Goal: Task Accomplishment & Management: Use online tool/utility

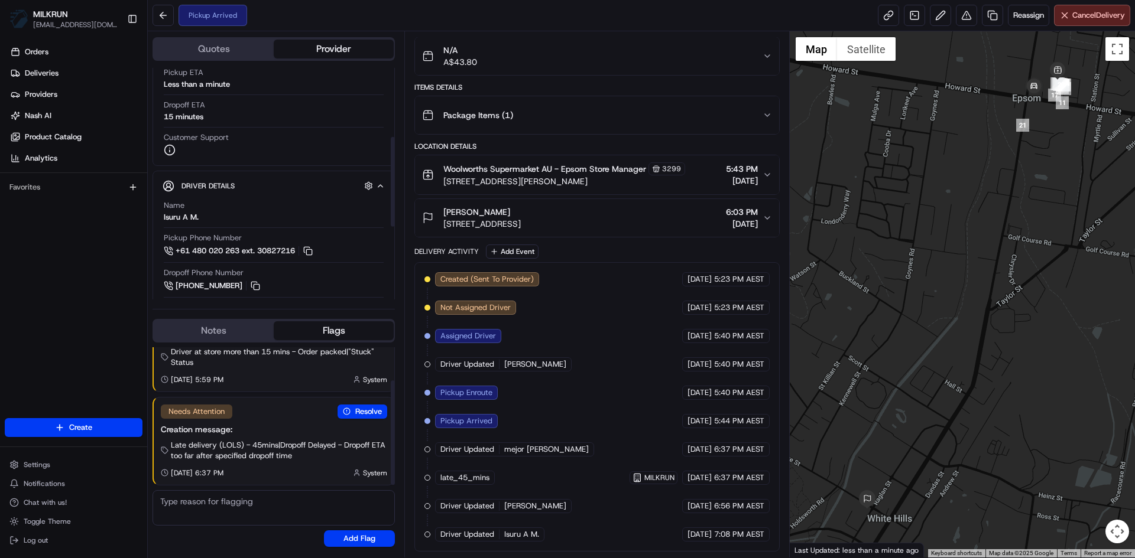
scroll to position [177, 0]
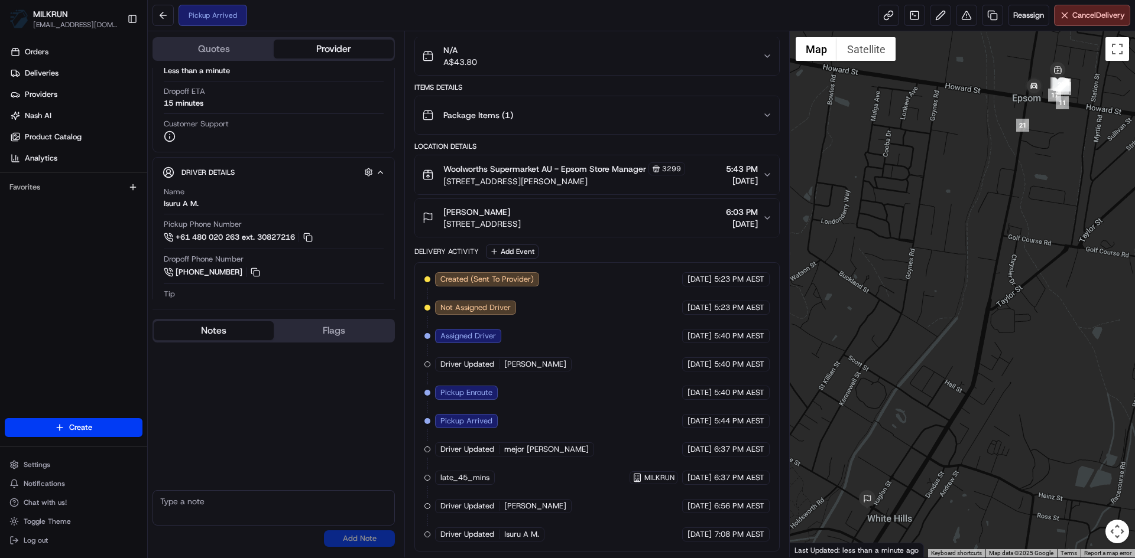
click at [227, 335] on button "Notes" at bounding box center [214, 330] width 120 height 19
click at [185, 511] on textarea at bounding box center [273, 507] width 242 height 35
type textarea "Can you please collect and deliver this order straight away, the order has been…"
click at [363, 542] on button "Add Note" at bounding box center [359, 539] width 71 height 17
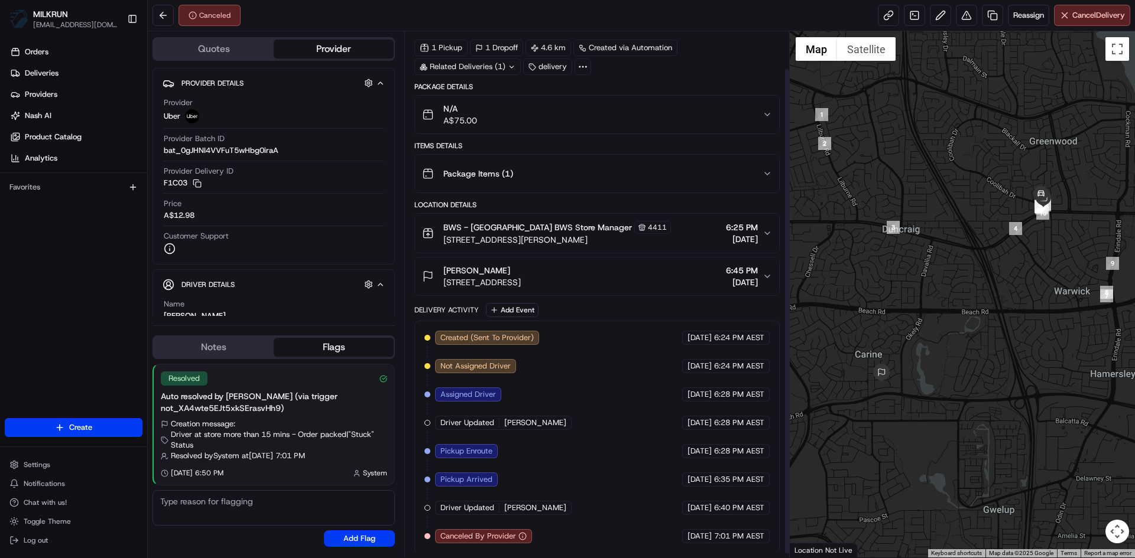
scroll to position [44, 0]
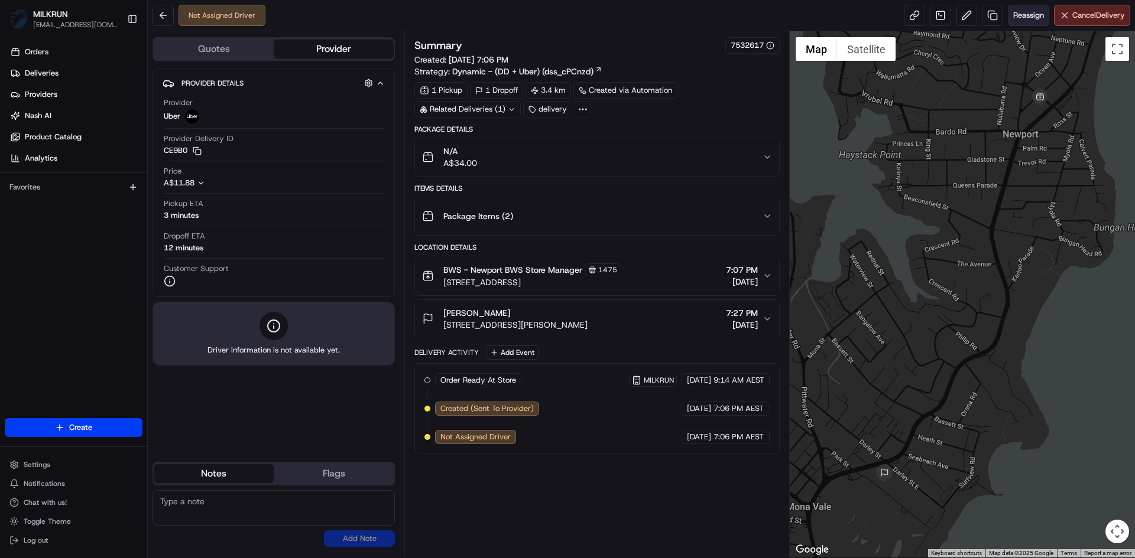
click at [1028, 12] on span "Reassign" at bounding box center [1028, 15] width 31 height 11
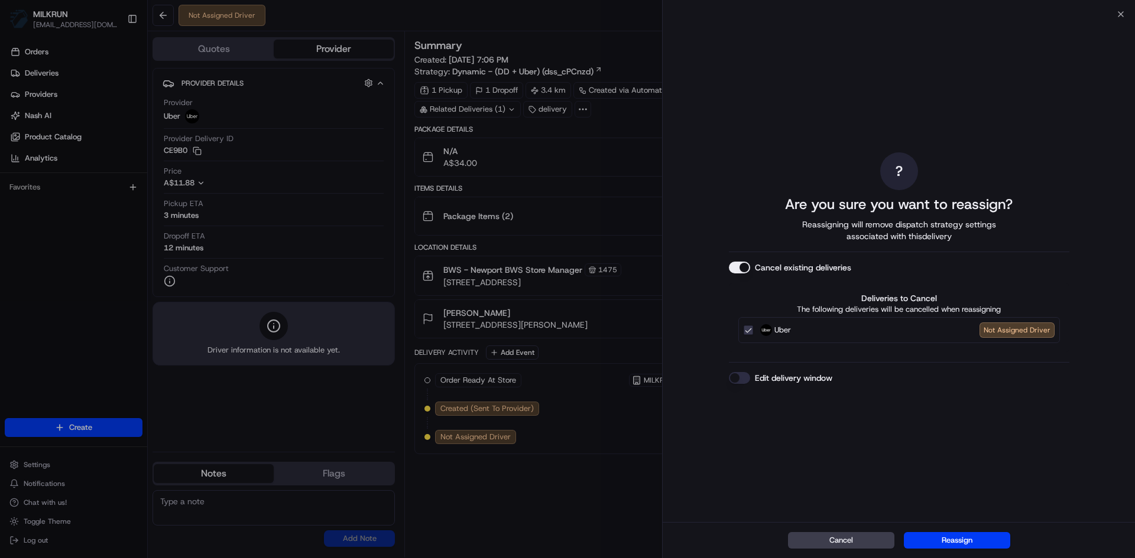
click at [748, 265] on button "Cancel existing deliveries" at bounding box center [739, 268] width 21 height 12
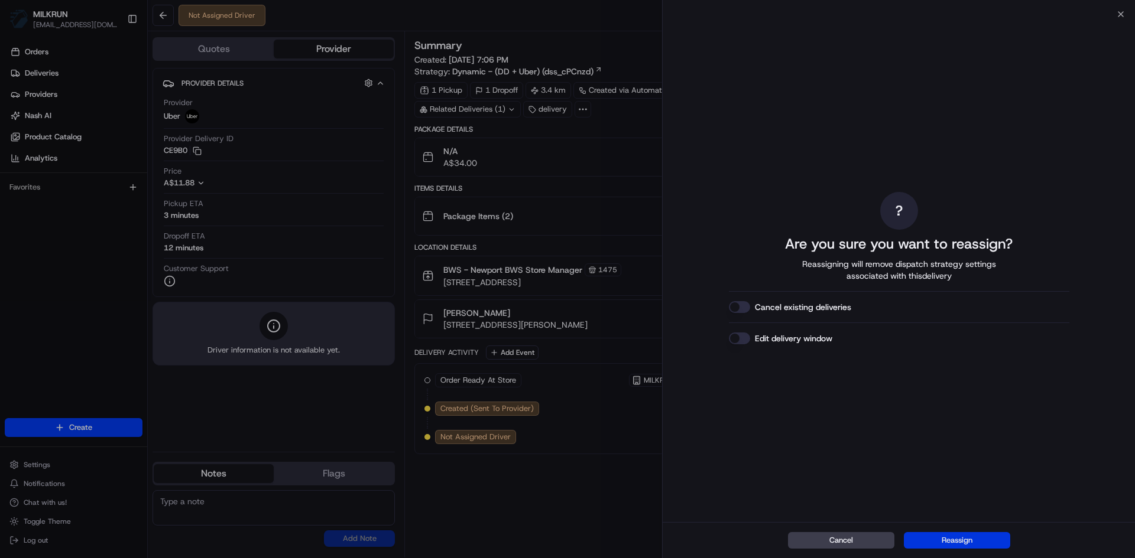
click at [980, 543] on button "Reassign" at bounding box center [957, 540] width 106 height 17
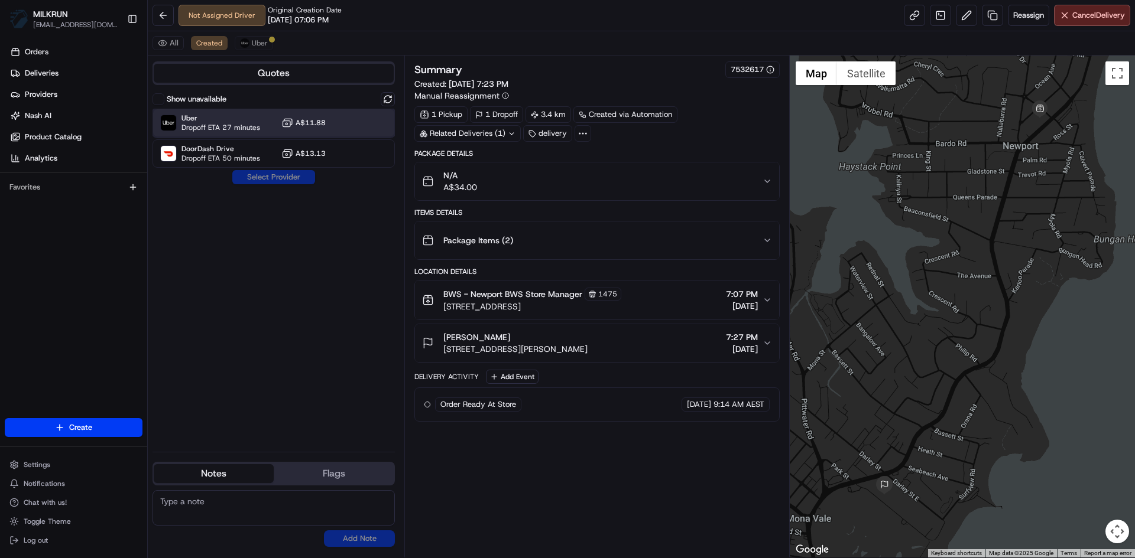
click at [261, 124] on div "Uber Dropoff ETA 27 minutes A$11.88" at bounding box center [273, 123] width 242 height 28
click at [279, 176] on button "Assign Provider" at bounding box center [274, 177] width 84 height 14
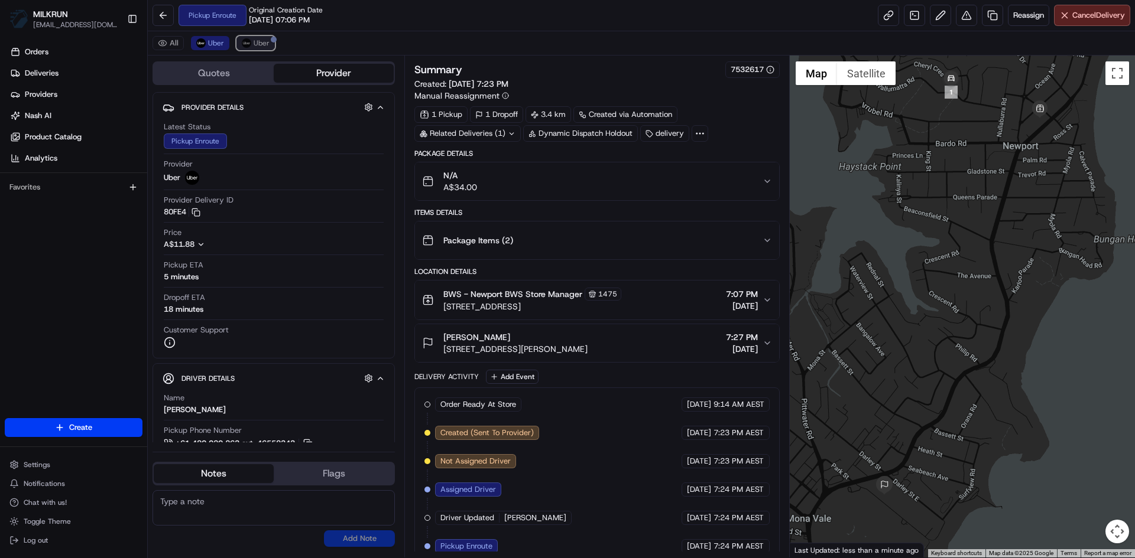
click at [255, 41] on span "Uber" at bounding box center [262, 42] width 16 height 9
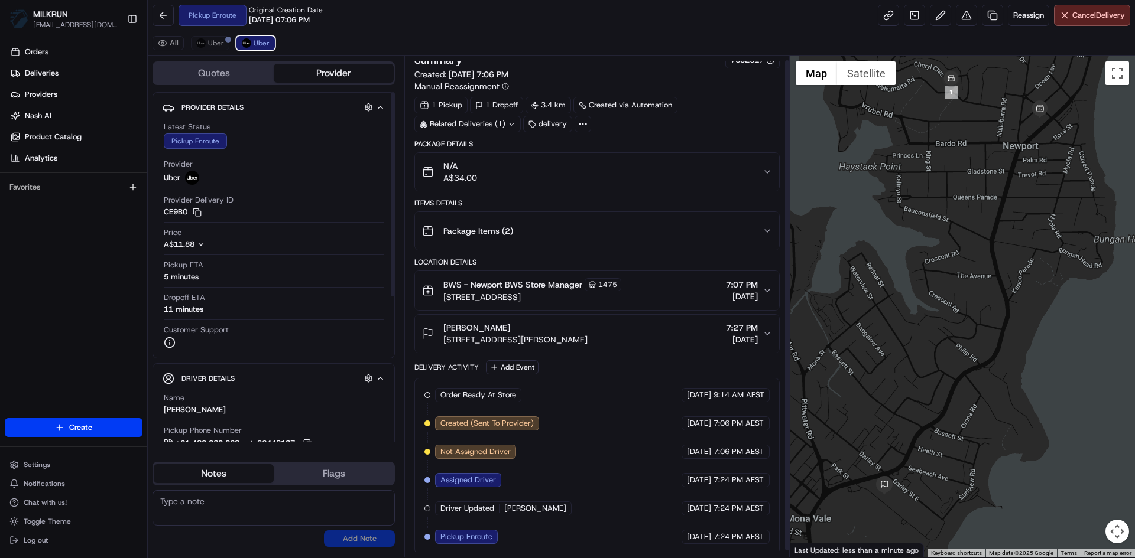
scroll to position [12, 0]
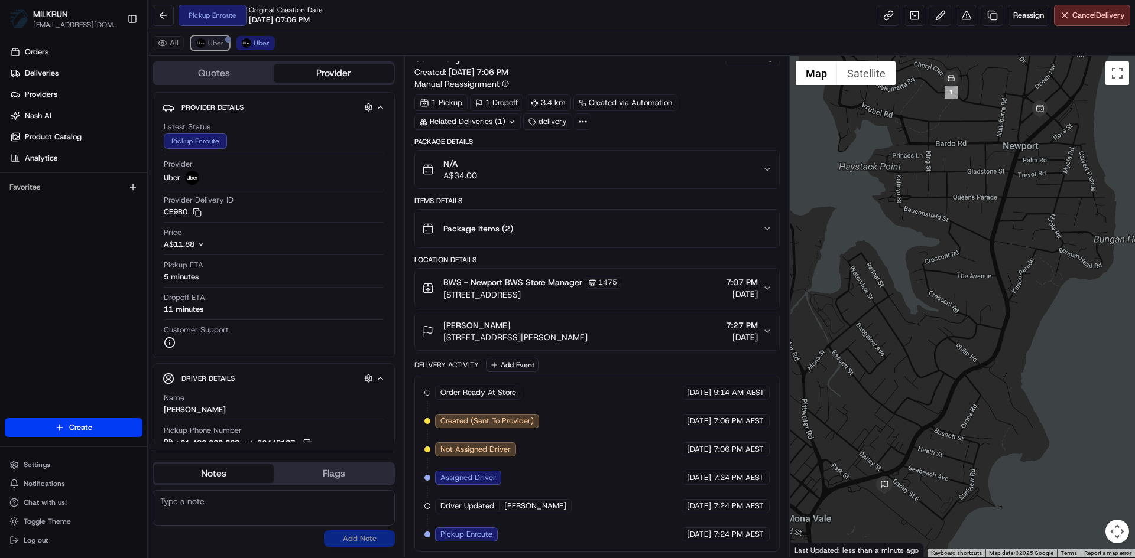
click at [213, 47] on span "Uber" at bounding box center [216, 42] width 16 height 9
click at [260, 44] on span "Uber" at bounding box center [262, 42] width 16 height 9
click at [210, 42] on span "Uber" at bounding box center [216, 42] width 16 height 9
click at [1076, 11] on span "Cancel Delivery" at bounding box center [1098, 15] width 53 height 11
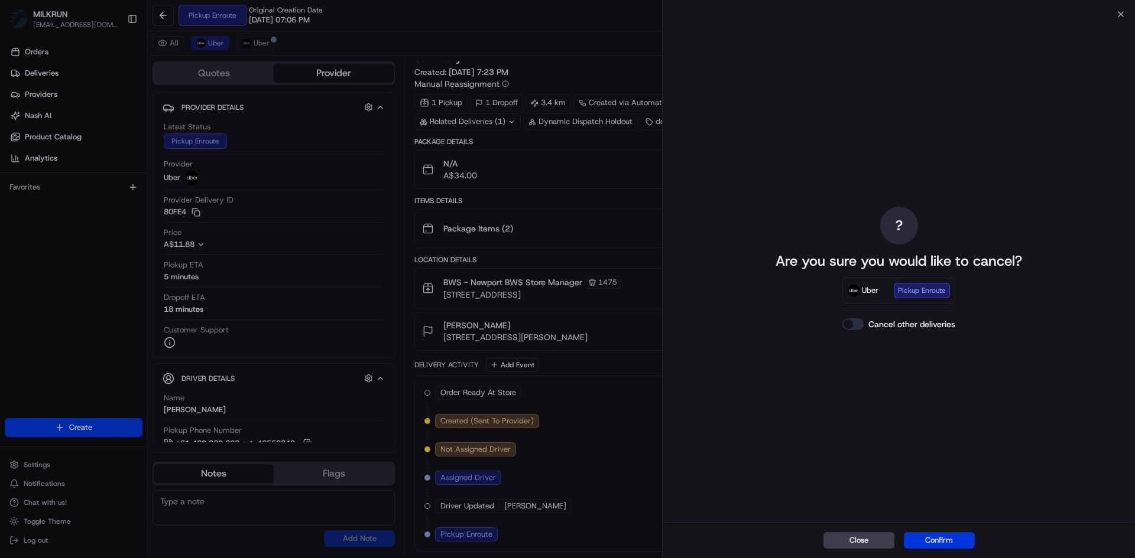
click at [967, 536] on button "Confirm" at bounding box center [939, 540] width 71 height 17
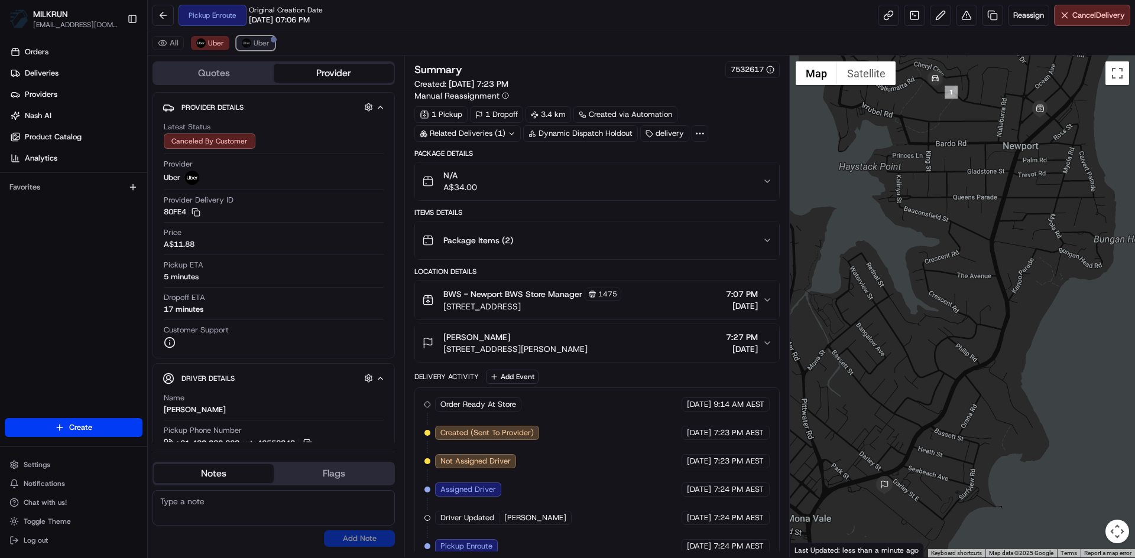
click at [254, 47] on span "Uber" at bounding box center [262, 42] width 16 height 9
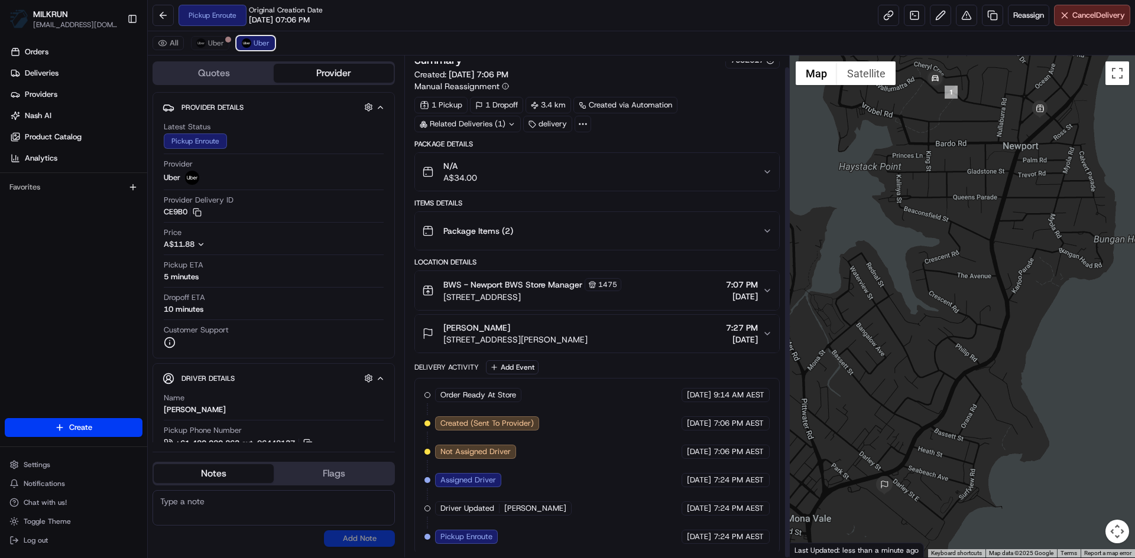
scroll to position [12, 0]
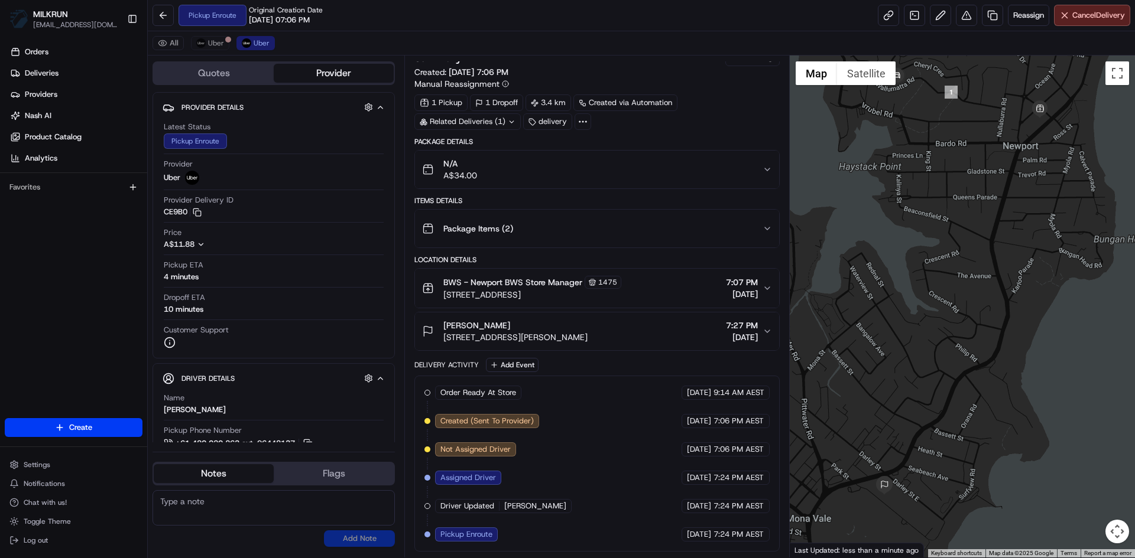
click at [210, 475] on button "Notes" at bounding box center [214, 473] width 120 height 19
click at [195, 515] on textarea at bounding box center [273, 507] width 242 height 35
type textarea "Can you please collect and deliver this order straight away"
click at [335, 540] on button "Add Note" at bounding box center [359, 539] width 71 height 17
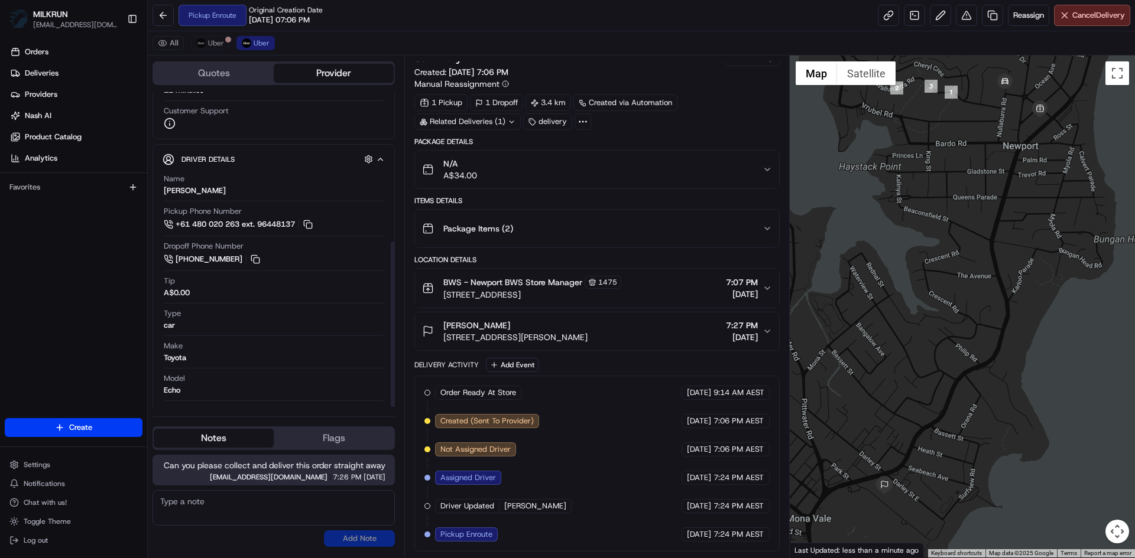
scroll to position [285, 0]
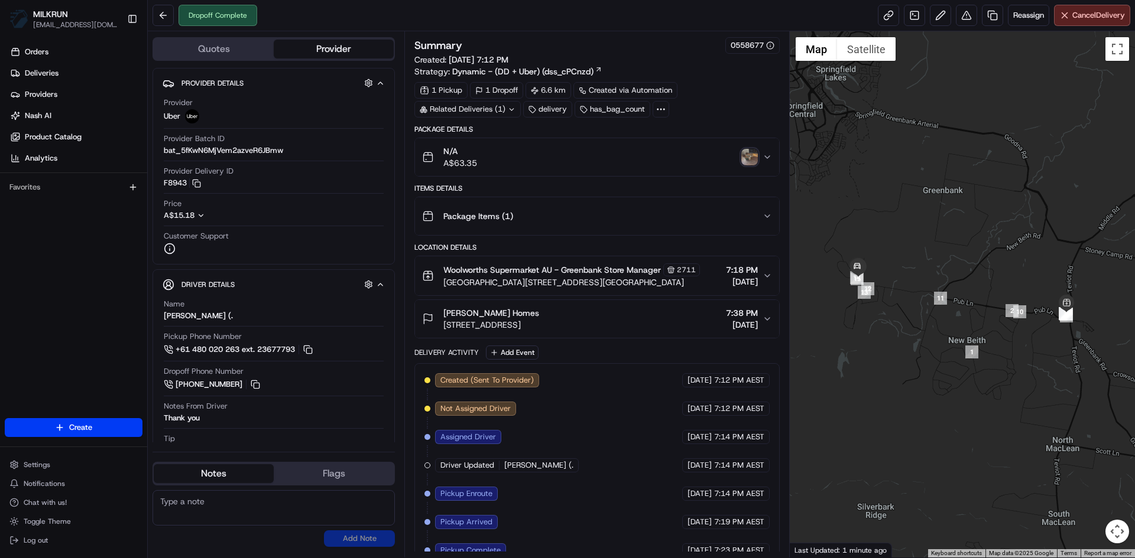
click at [749, 152] on img "button" at bounding box center [749, 157] width 17 height 17
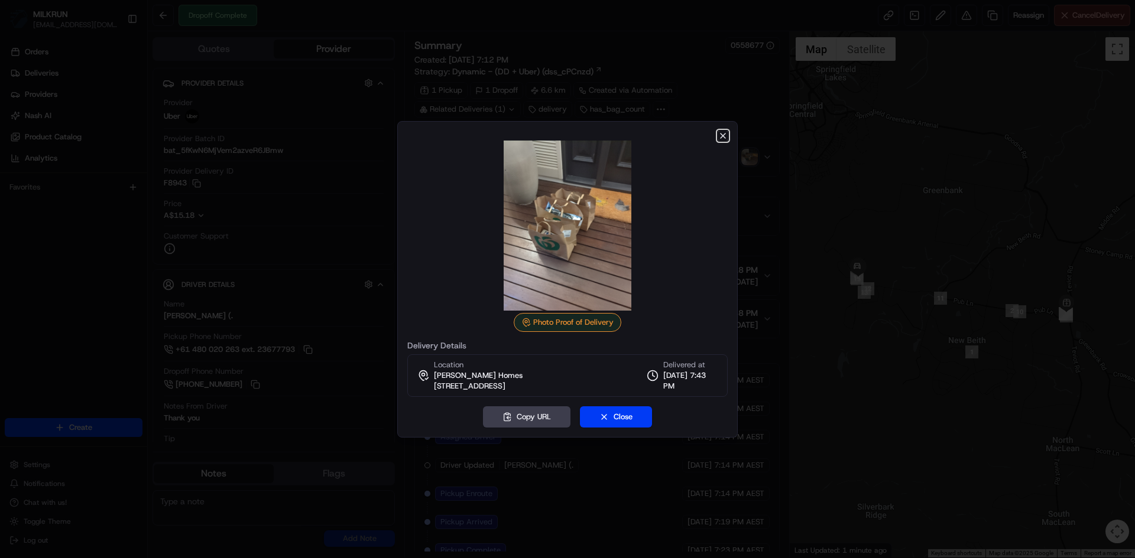
click at [723, 133] on icon "button" at bounding box center [722, 135] width 9 height 9
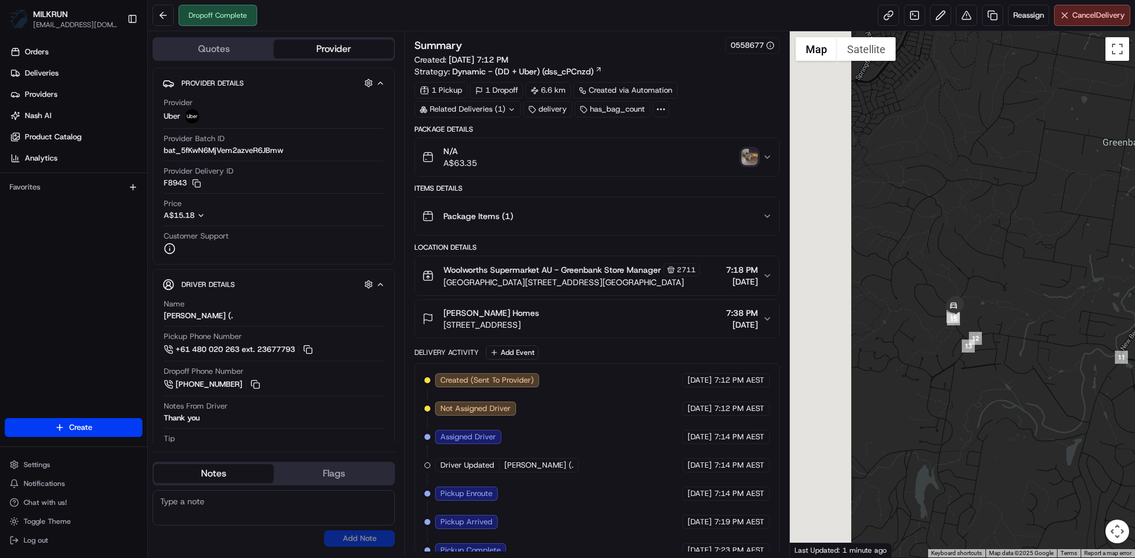
drag, startPoint x: 872, startPoint y: 303, endPoint x: 1047, endPoint y: 355, distance: 181.8
click at [1047, 355] on div at bounding box center [963, 294] width 346 height 527
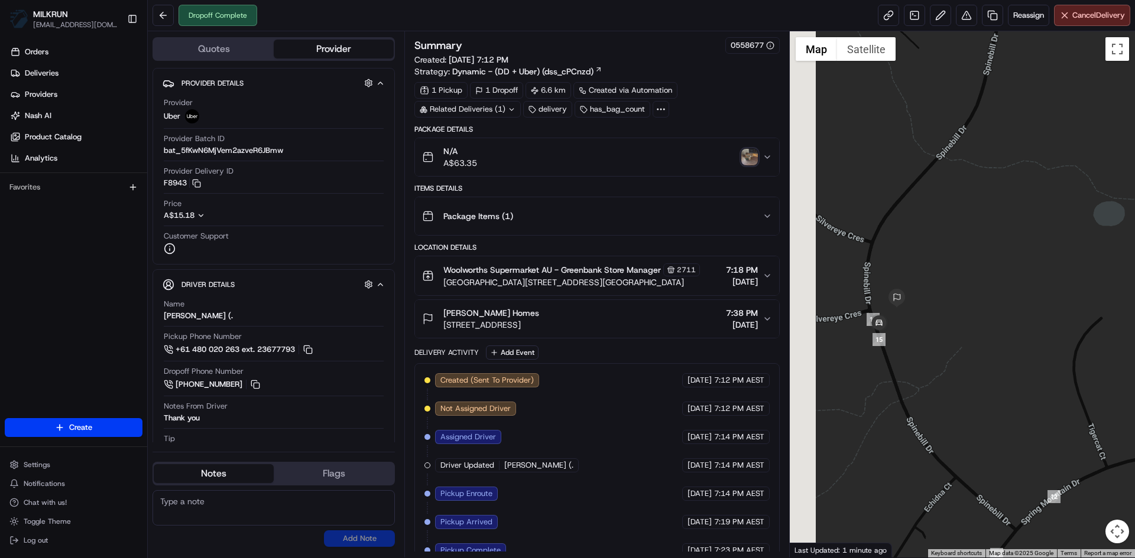
drag, startPoint x: 840, startPoint y: 339, endPoint x: 966, endPoint y: 372, distance: 130.2
click at [966, 372] on div at bounding box center [963, 294] width 346 height 527
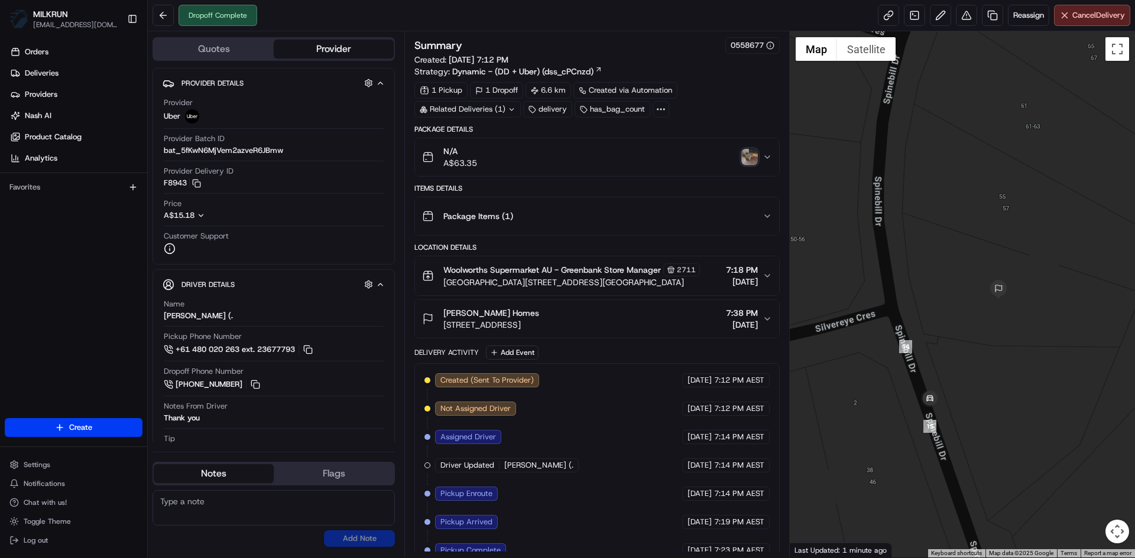
drag, startPoint x: 890, startPoint y: 406, endPoint x: 991, endPoint y: 423, distance: 102.5
click at [991, 423] on div at bounding box center [963, 294] width 346 height 527
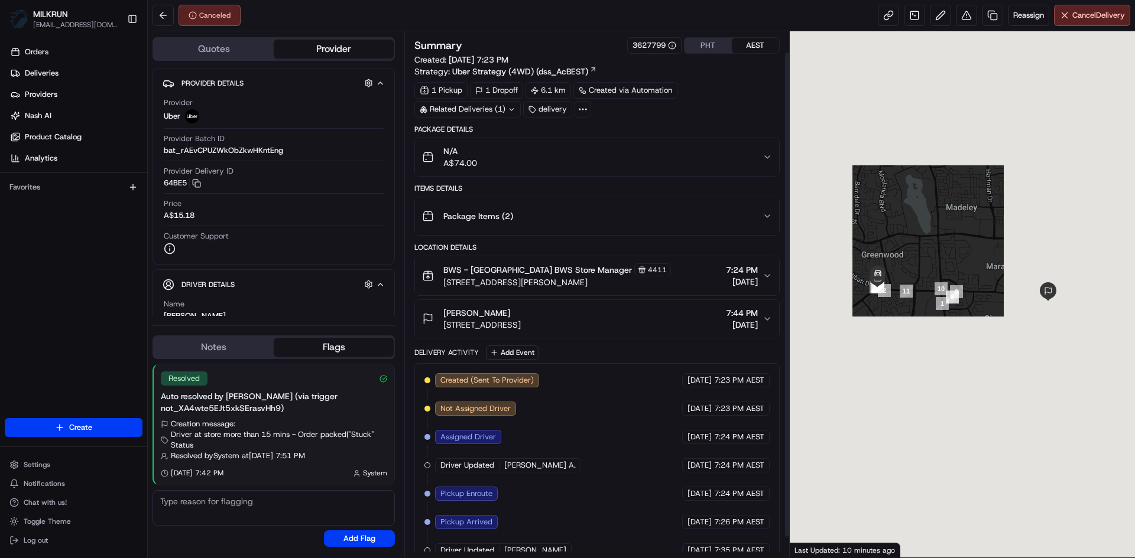
scroll to position [44, 0]
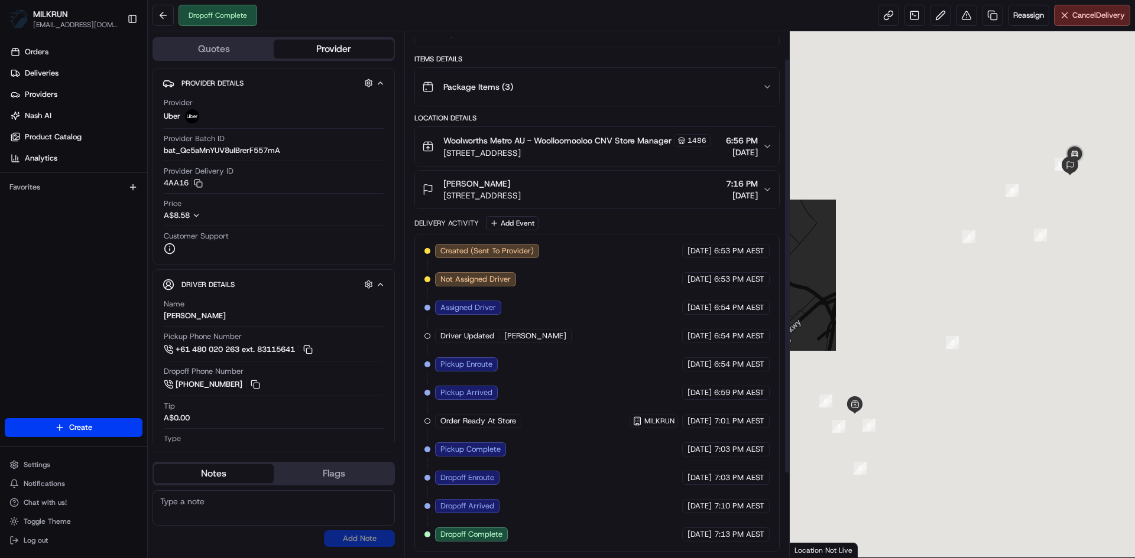
scroll to position [140, 0]
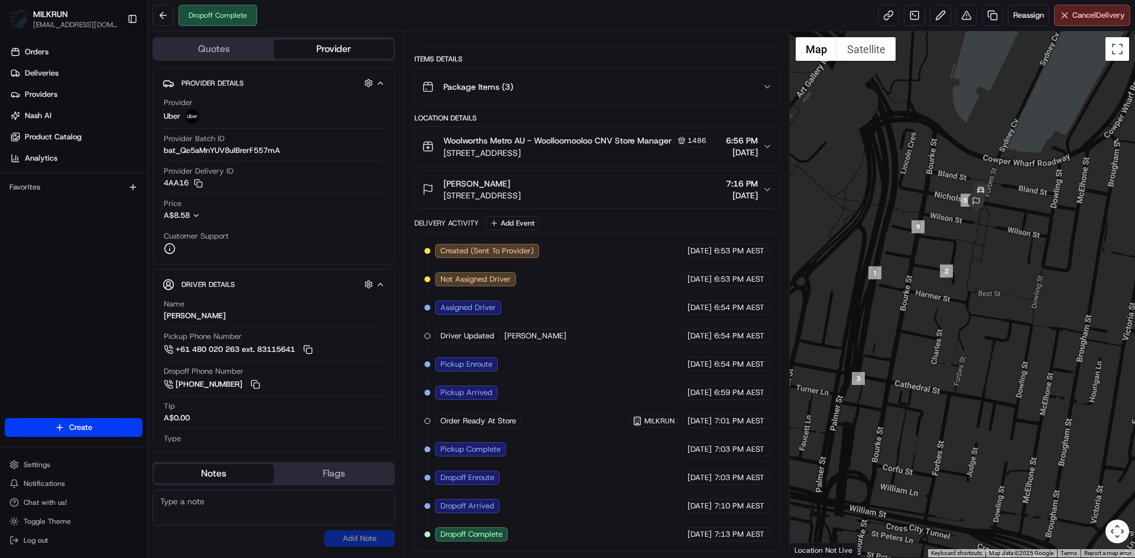
drag, startPoint x: 947, startPoint y: 393, endPoint x: 853, endPoint y: 428, distance: 100.4
click at [853, 428] on div at bounding box center [963, 294] width 346 height 527
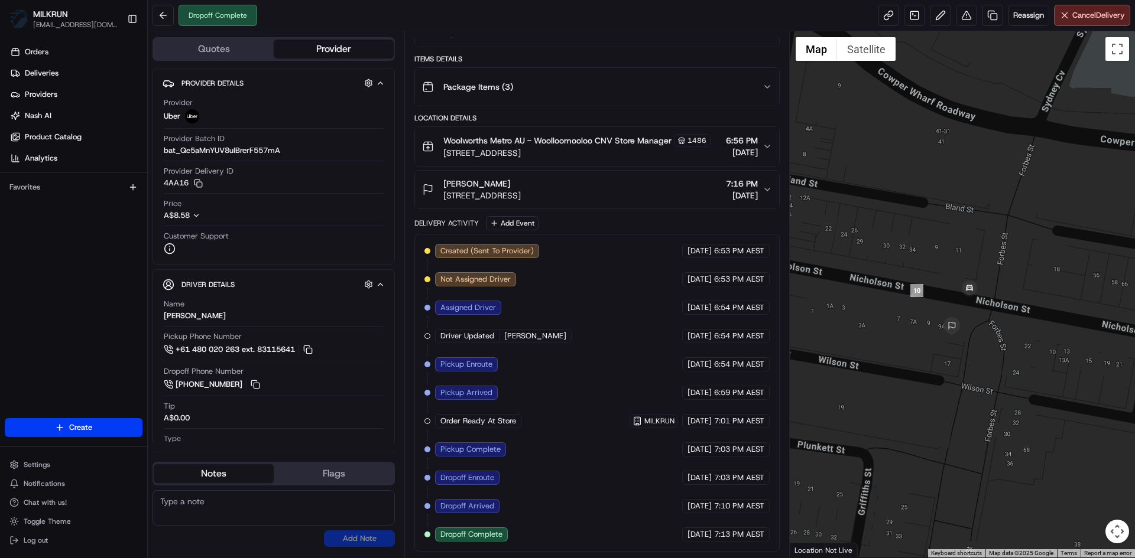
drag, startPoint x: 1005, startPoint y: 180, endPoint x: 982, endPoint y: 478, distance: 298.7
click at [974, 501] on div at bounding box center [963, 294] width 346 height 527
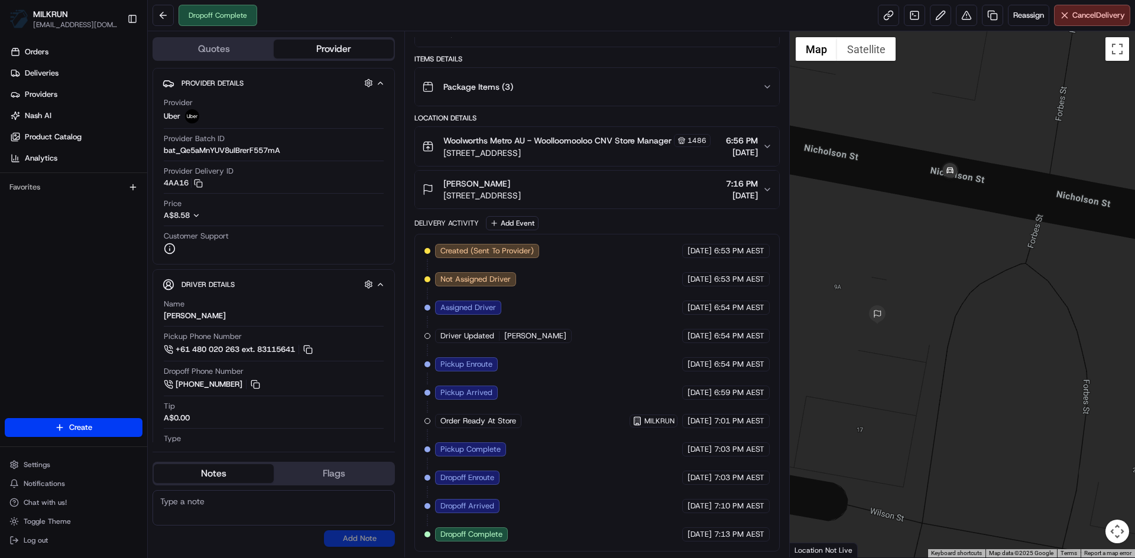
drag, startPoint x: 958, startPoint y: 382, endPoint x: 1018, endPoint y: 355, distance: 65.8
click at [1018, 355] on div at bounding box center [963, 294] width 346 height 527
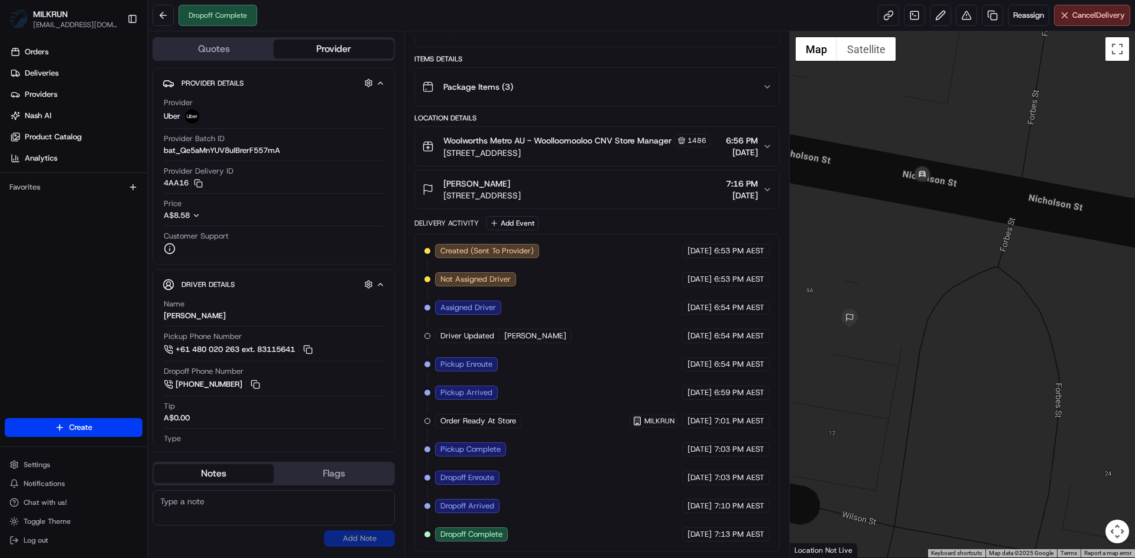
drag, startPoint x: 1016, startPoint y: 392, endPoint x: 899, endPoint y: 362, distance: 120.7
click at [899, 362] on div at bounding box center [963, 294] width 346 height 527
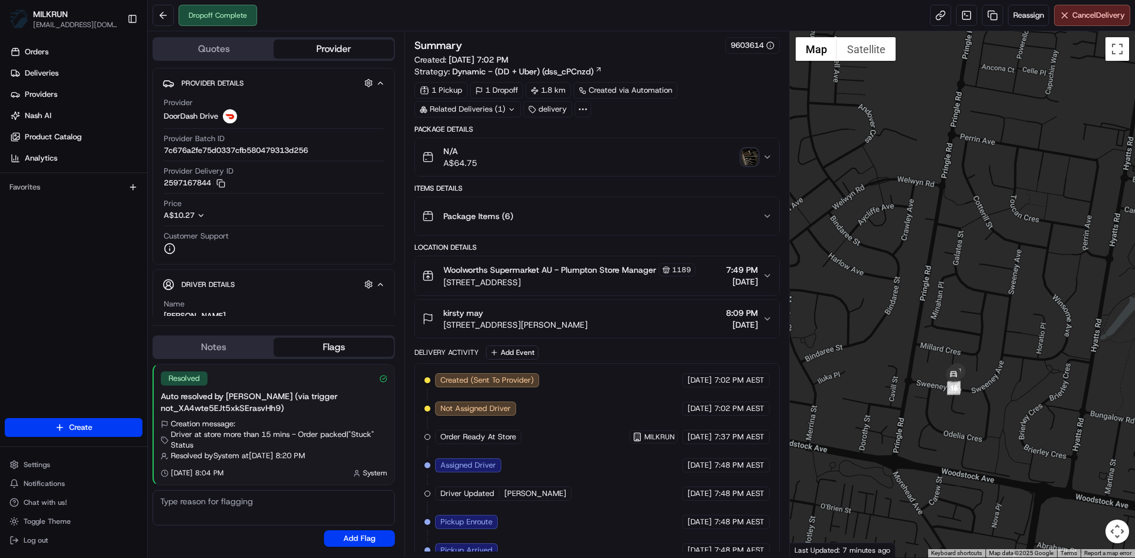
drag, startPoint x: 999, startPoint y: 327, endPoint x: 1074, endPoint y: 285, distance: 86.3
click at [1074, 285] on div at bounding box center [963, 294] width 346 height 527
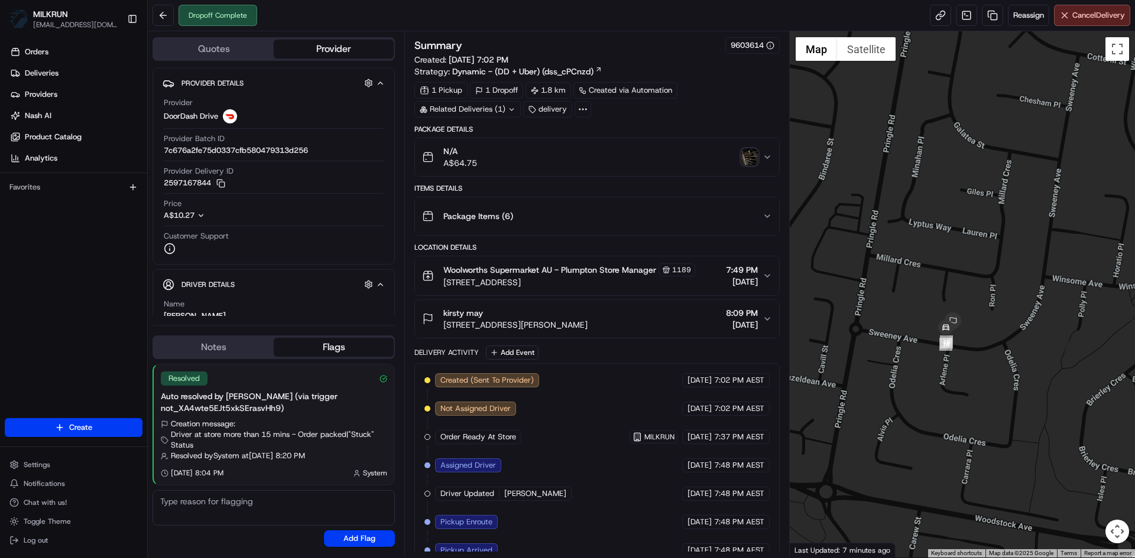
drag, startPoint x: 1005, startPoint y: 445, endPoint x: 1012, endPoint y: 352, distance: 93.6
click at [1012, 352] on div at bounding box center [963, 294] width 346 height 527
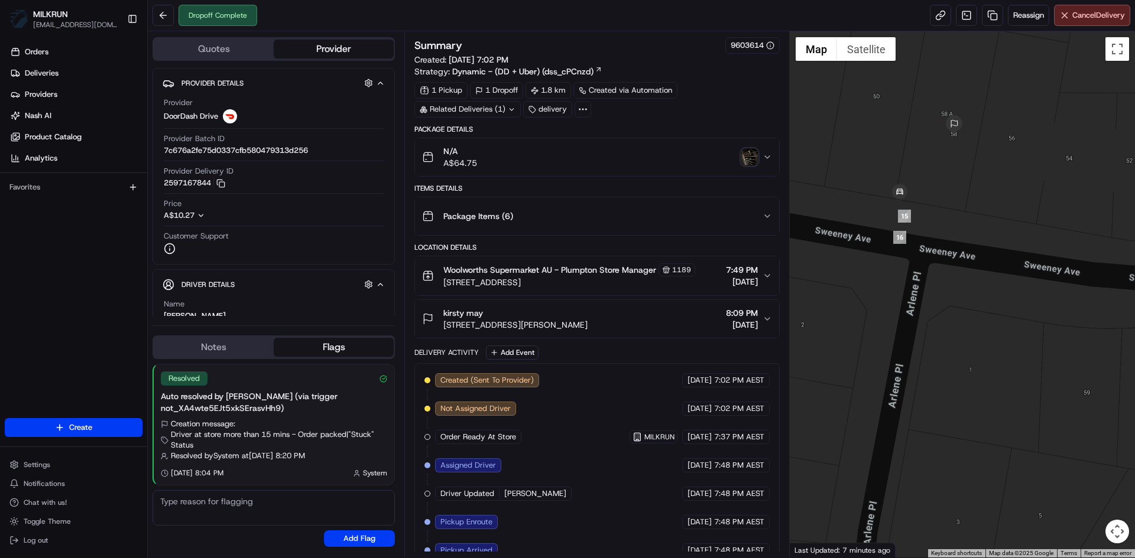
drag, startPoint x: 910, startPoint y: 343, endPoint x: 1134, endPoint y: 380, distance: 227.0
click at [1134, 380] on div at bounding box center [963, 294] width 346 height 527
click at [746, 164] on img "button" at bounding box center [749, 157] width 17 height 17
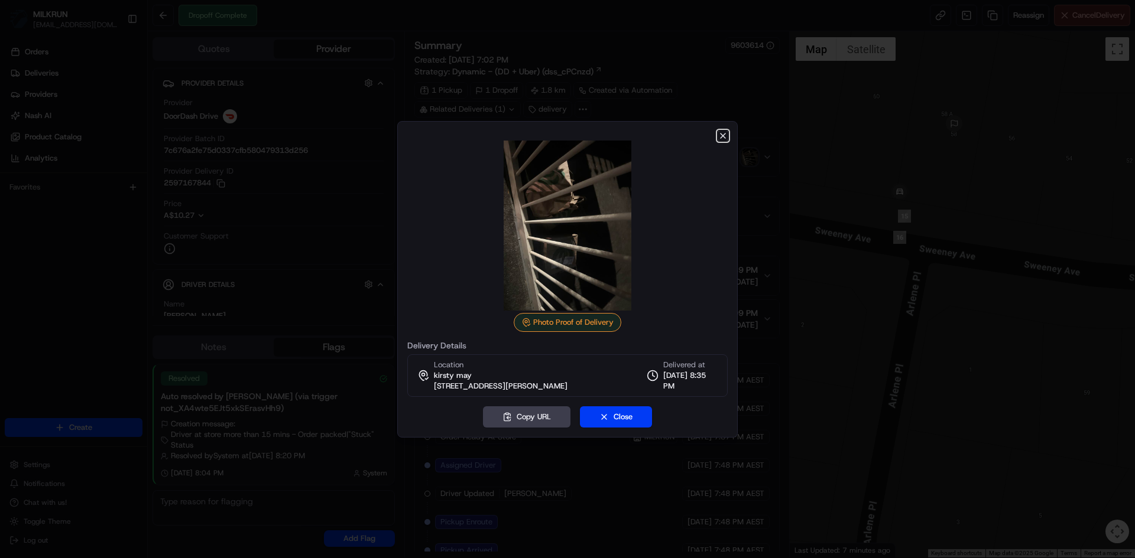
click at [722, 137] on icon "button" at bounding box center [722, 136] width 5 height 5
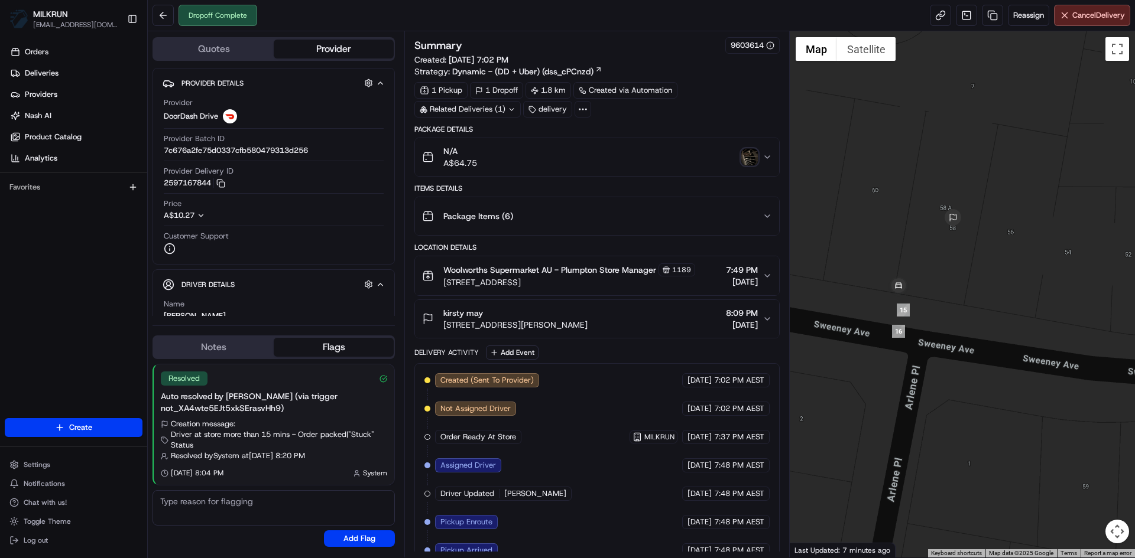
drag, startPoint x: 937, startPoint y: 284, endPoint x: 935, endPoint y: 382, distance: 98.1
click at [935, 382] on div at bounding box center [963, 294] width 346 height 527
click at [73, 73] on link "Deliveries" at bounding box center [76, 73] width 142 height 19
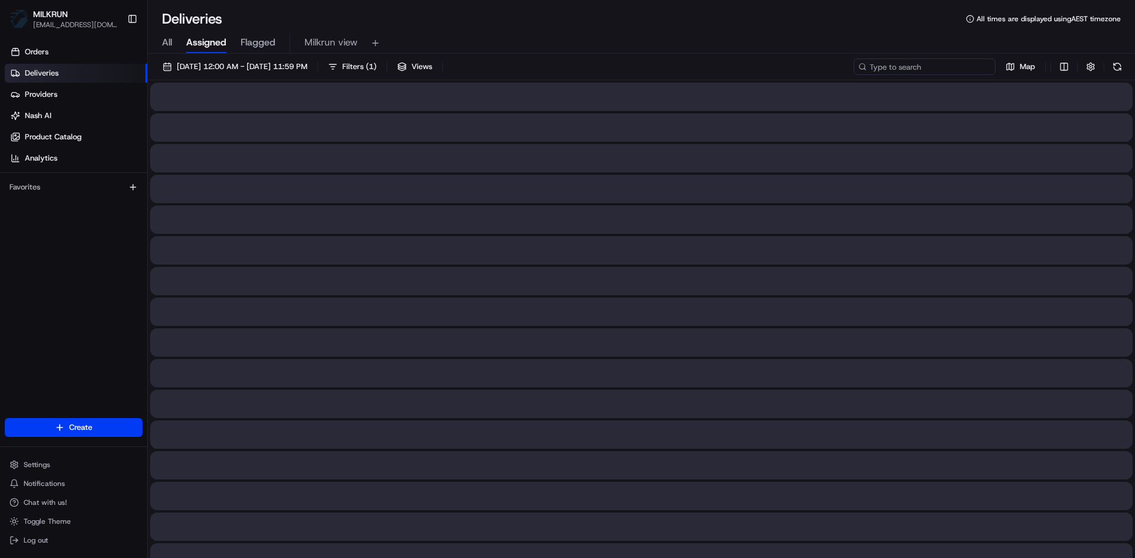
click at [930, 66] on input at bounding box center [924, 67] width 142 height 17
paste input "a4e12b5e-738f-463c-9746-d098bd28a236"
type input "a4e12b5e-738f-463c-9746-d098bd28a236"
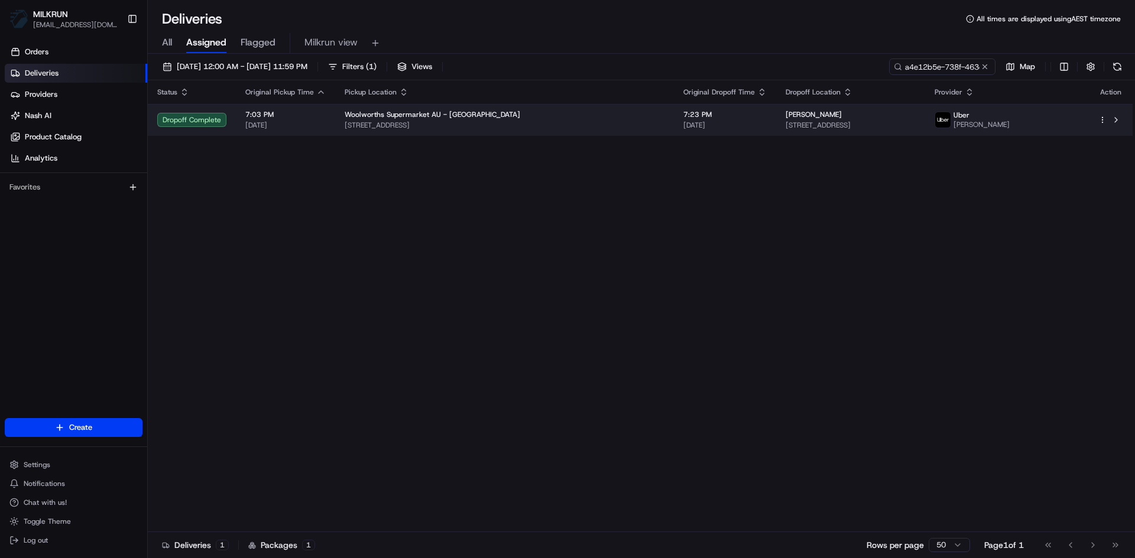
click at [557, 124] on span "Cnr Bay & Park Sts, Port Macquarie, NSW 2444, AU" at bounding box center [505, 125] width 320 height 9
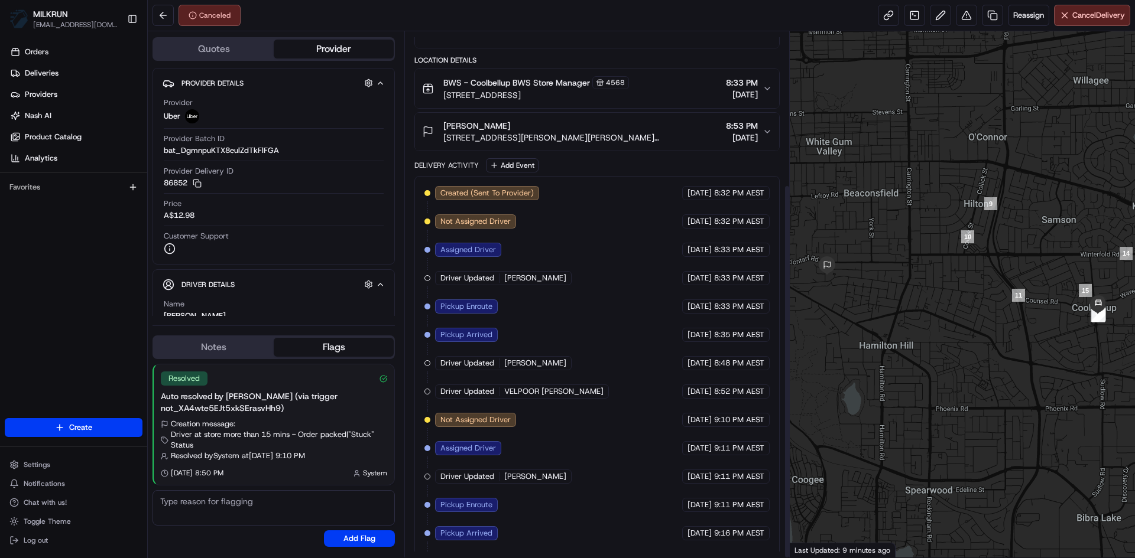
scroll to position [215, 0]
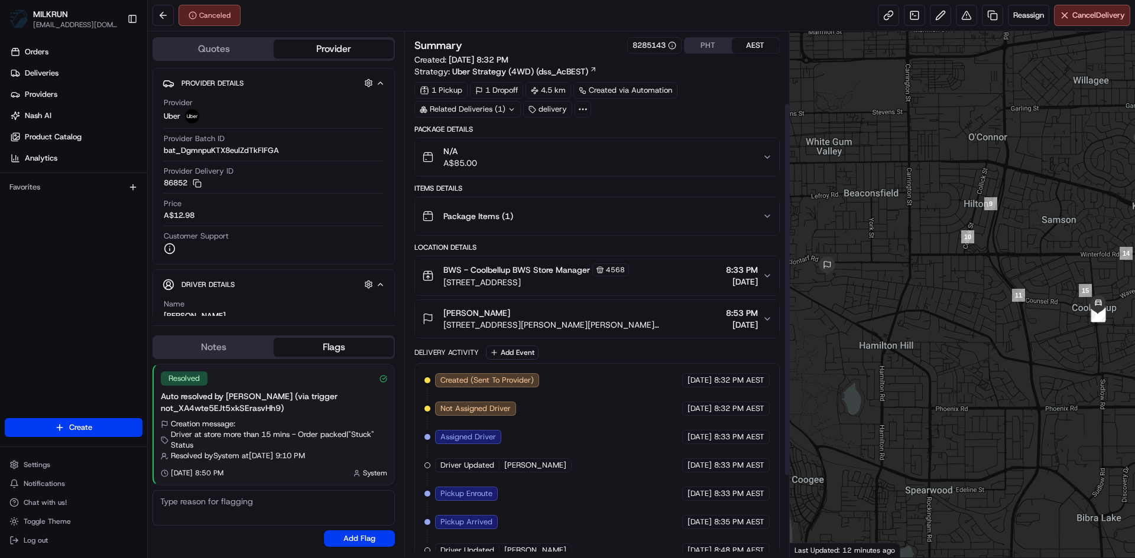
scroll to position [215, 0]
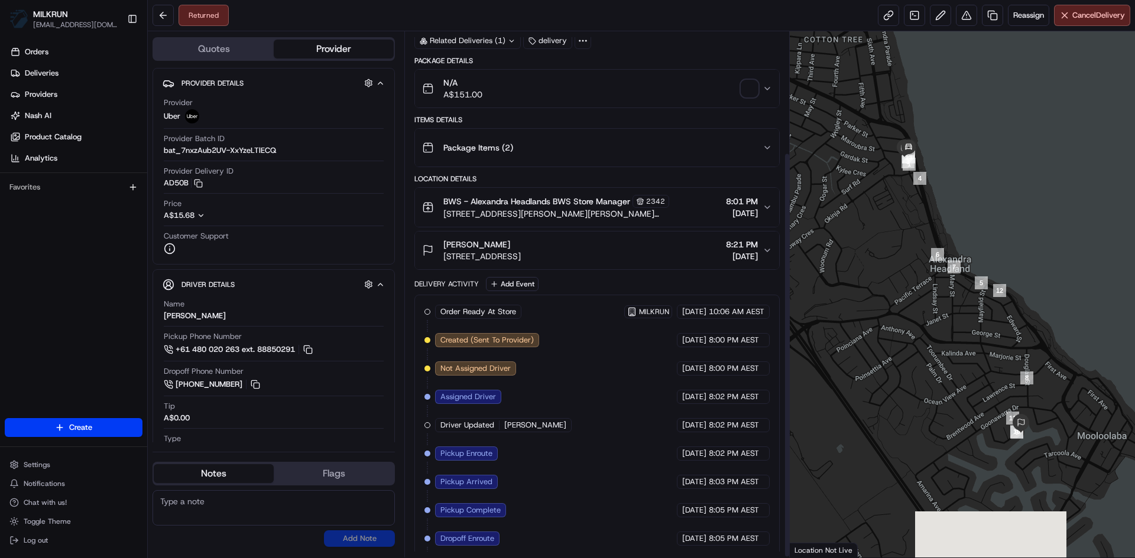
scroll to position [158, 0]
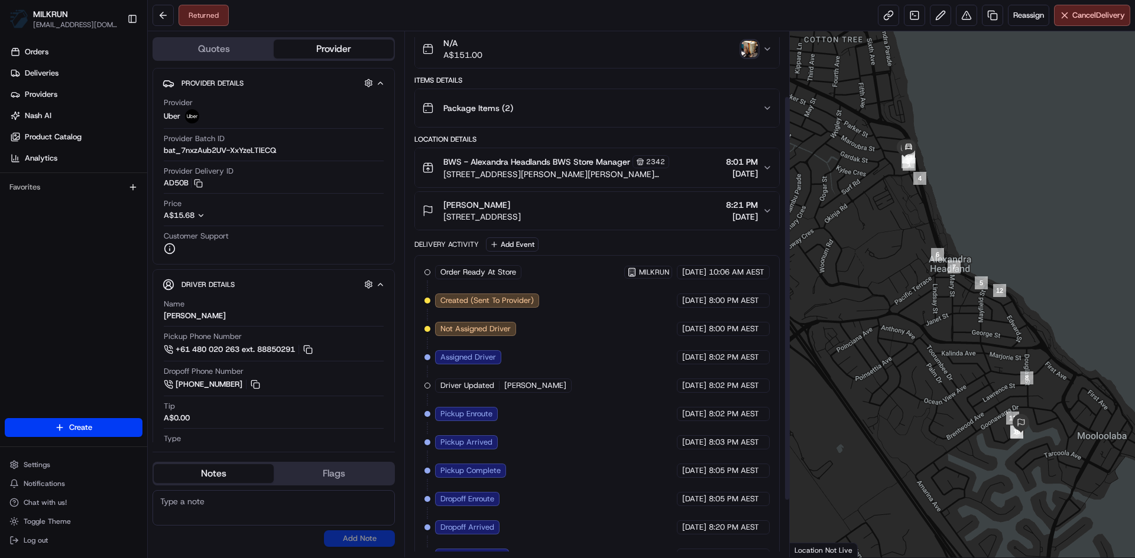
scroll to position [158, 0]
